Goal: Find specific page/section: Find specific page/section

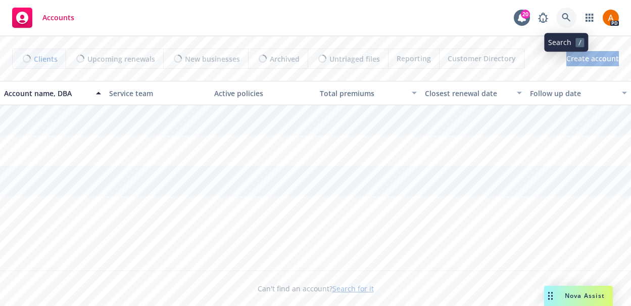
click at [569, 23] on link at bounding box center [566, 18] width 20 height 20
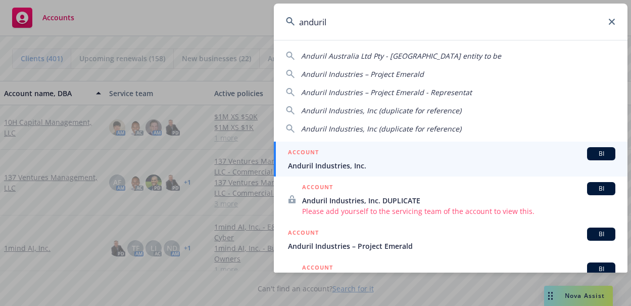
type input "anduril"
click at [326, 164] on span "Anduril Industries, Inc." at bounding box center [451, 165] width 327 height 11
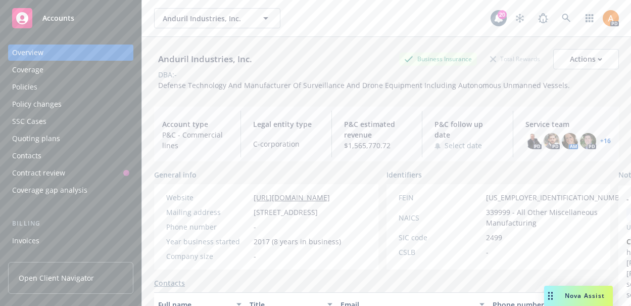
click at [32, 85] on div "Policies" at bounding box center [24, 87] width 25 height 16
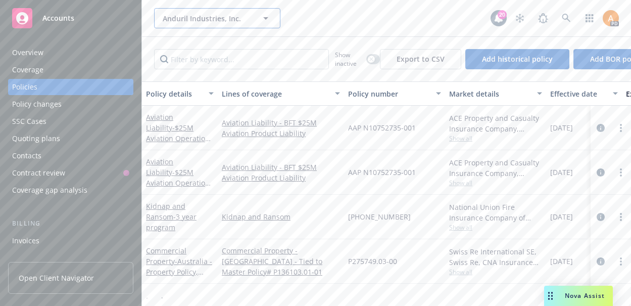
click at [213, 20] on span "Anduril Industries, Inc." at bounding box center [206, 18] width 87 height 11
type input "a"
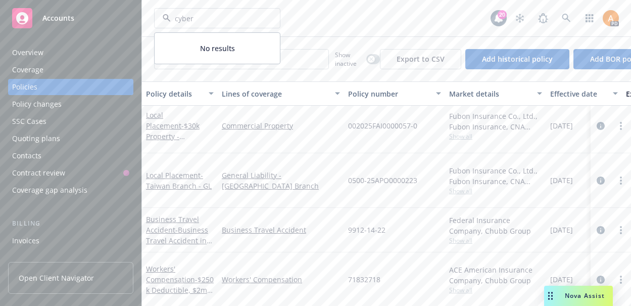
scroll to position [173, 0]
type input "c"
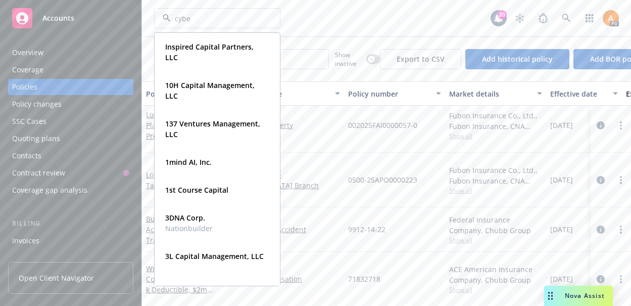
type input "cyber"
